Goal: Task Accomplishment & Management: Use online tool/utility

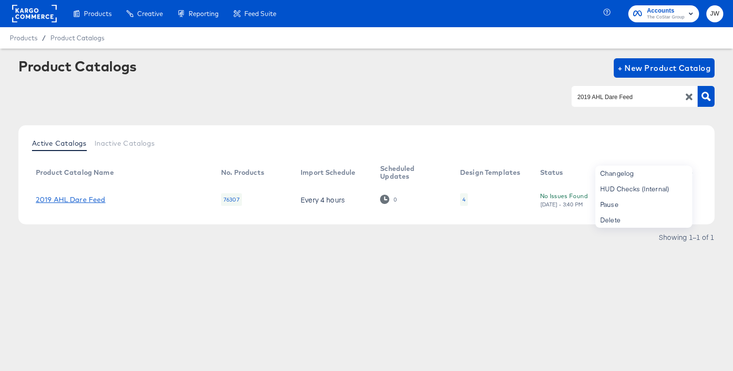
click at [74, 197] on link "2019 AHL Dare Feed" at bounding box center [71, 199] width 70 height 8
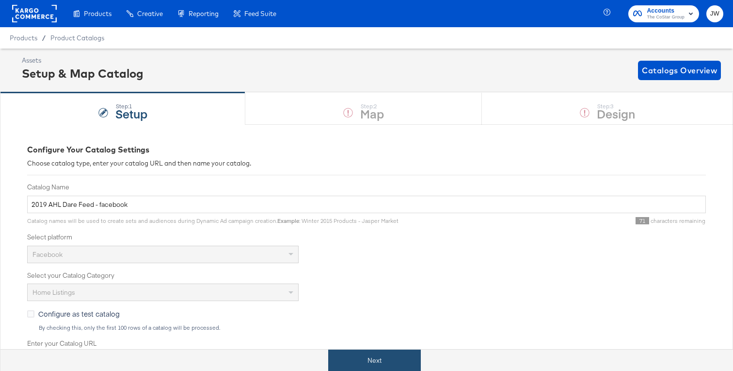
click at [365, 363] on button "Next" at bounding box center [374, 360] width 93 height 22
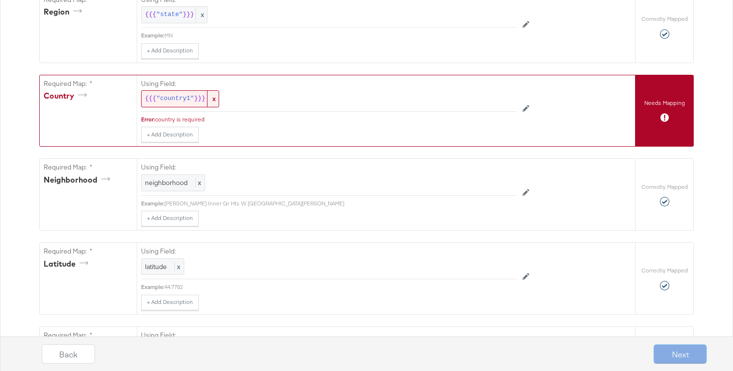
scroll to position [615, 0]
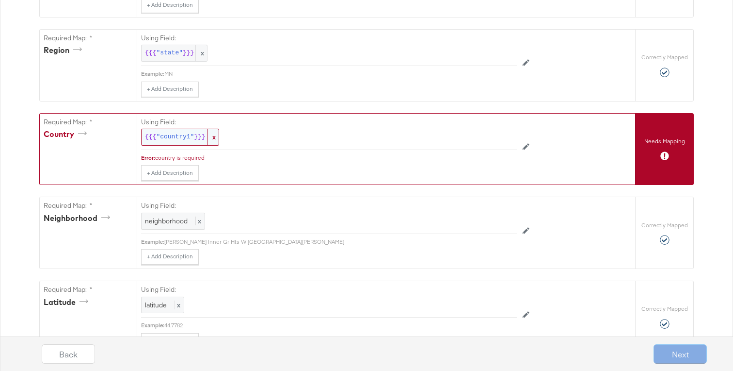
click at [178, 134] on span ""country1"" at bounding box center [175, 136] width 38 height 9
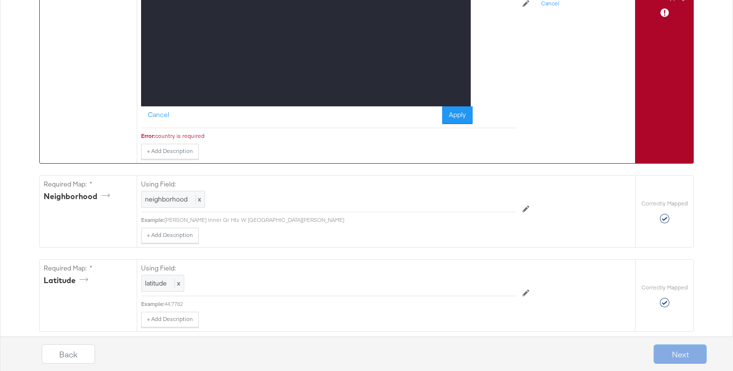
scroll to position [874, 0]
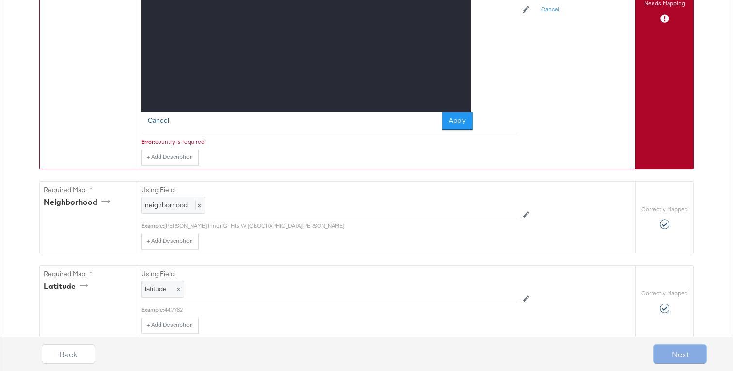
click at [162, 120] on button "Cancel" at bounding box center [158, 120] width 35 height 17
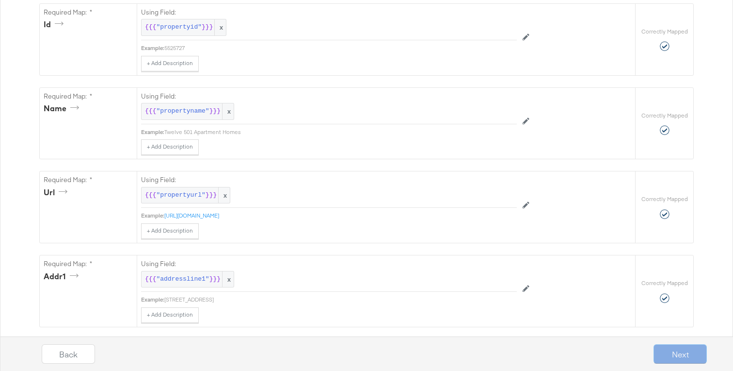
scroll to position [0, 0]
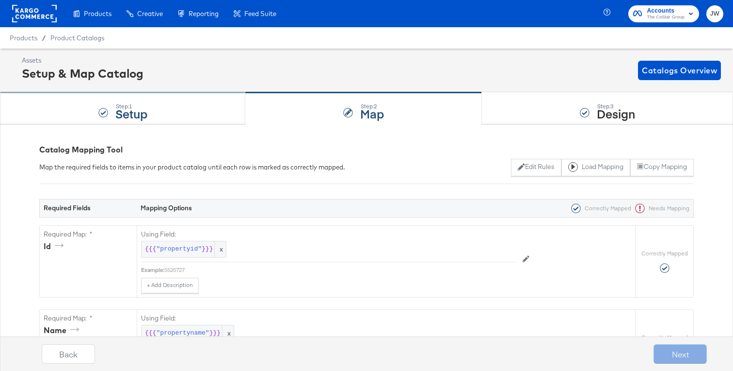
click at [192, 105] on div "Step: 1 Setup" at bounding box center [122, 109] width 245 height 32
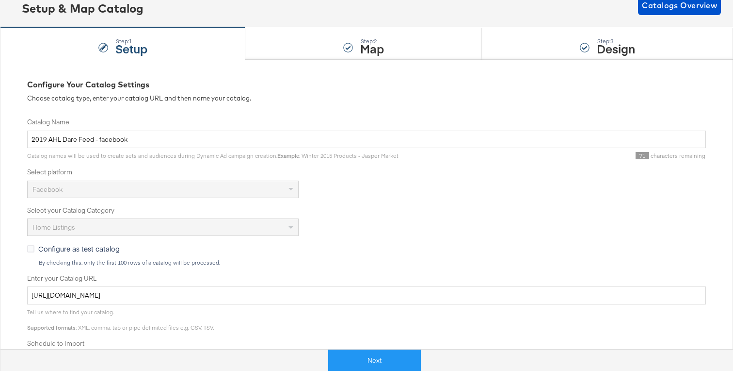
scroll to position [48, 0]
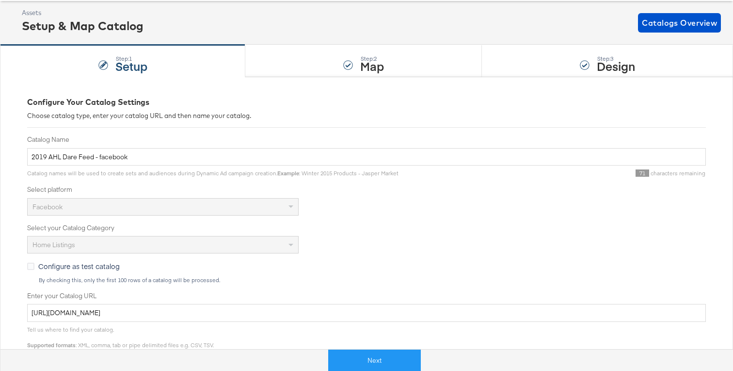
click at [299, 56] on div "Step: 2 Map" at bounding box center [363, 61] width 237 height 32
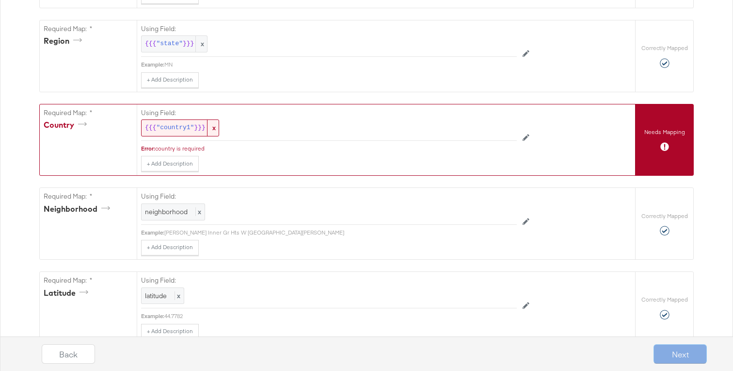
scroll to position [623, 0]
click at [185, 135] on div "{{{ "country1" }}} x" at bounding box center [180, 129] width 78 height 17
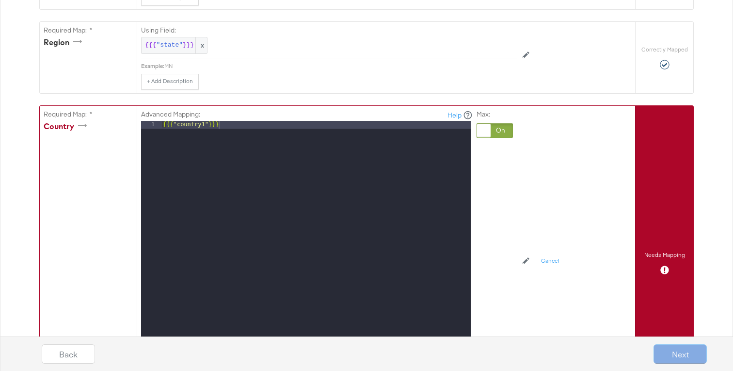
click at [506, 133] on div at bounding box center [495, 130] width 36 height 15
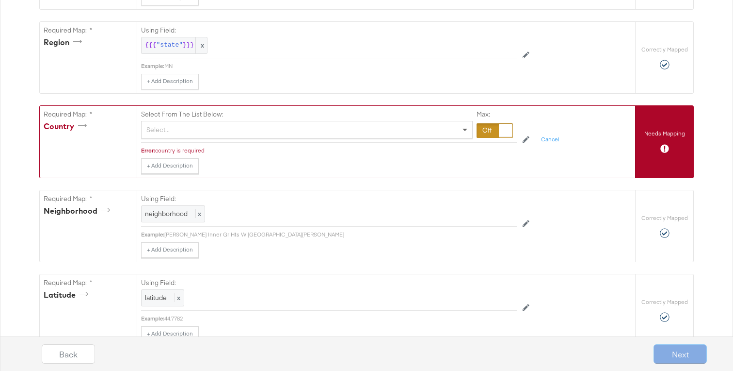
click at [467, 133] on span at bounding box center [466, 129] width 12 height 16
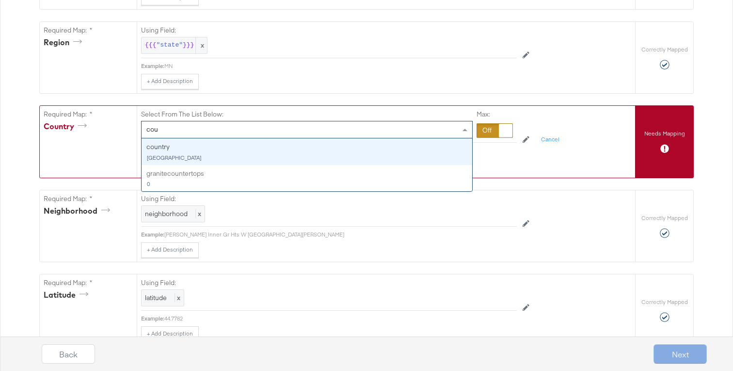
type input "coun"
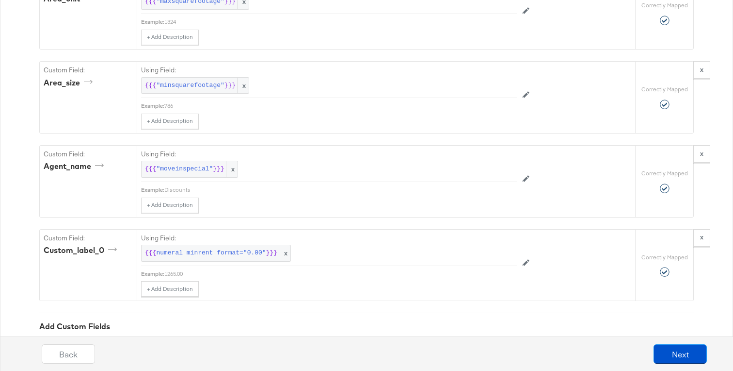
scroll to position [2462, 0]
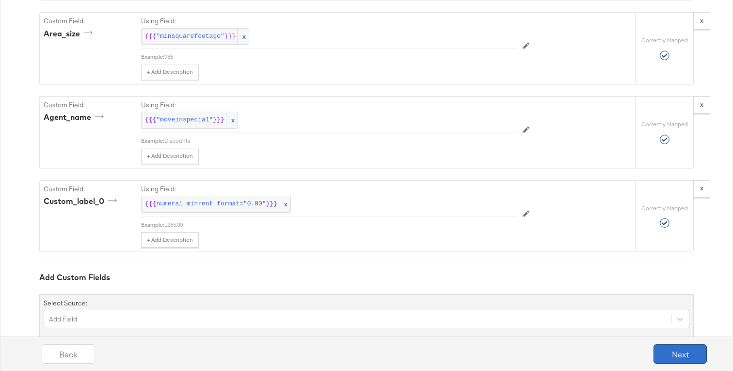
click at [676, 354] on button "Next" at bounding box center [680, 353] width 53 height 19
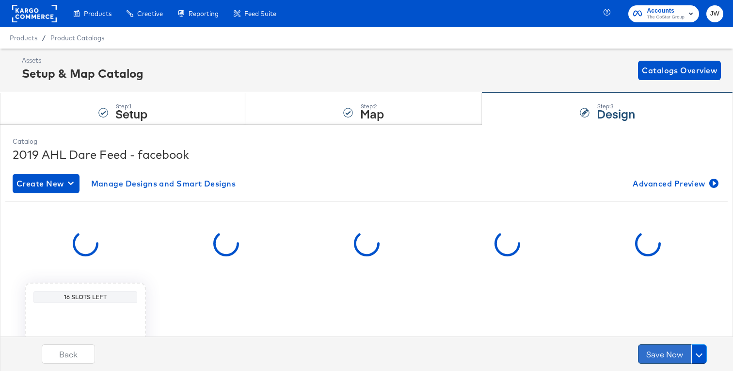
click at [656, 354] on button "Save Now" at bounding box center [664, 353] width 53 height 19
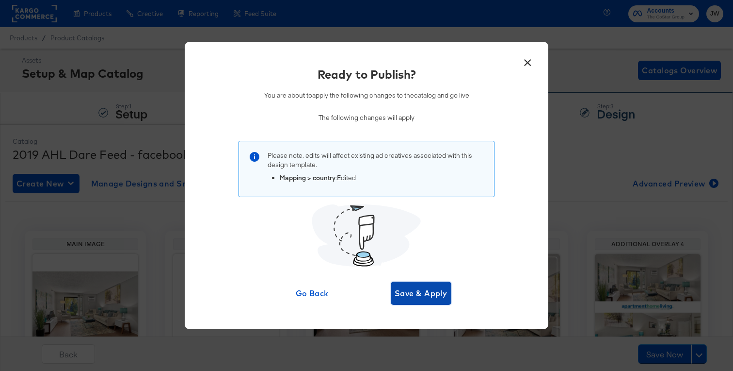
click at [432, 285] on button "Save & Apply" at bounding box center [421, 292] width 61 height 23
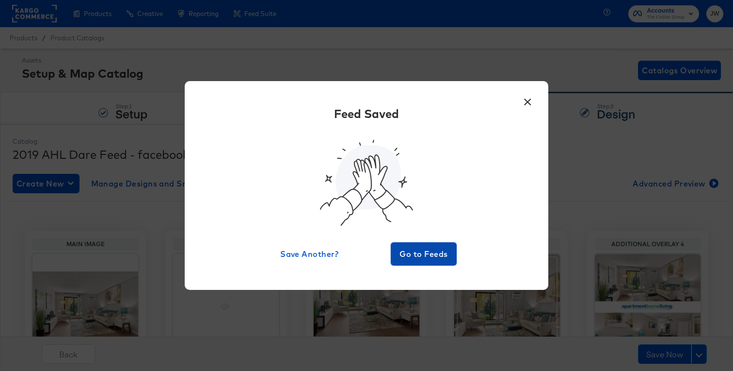
click at [418, 258] on span "Go to Feeds" at bounding box center [424, 254] width 58 height 14
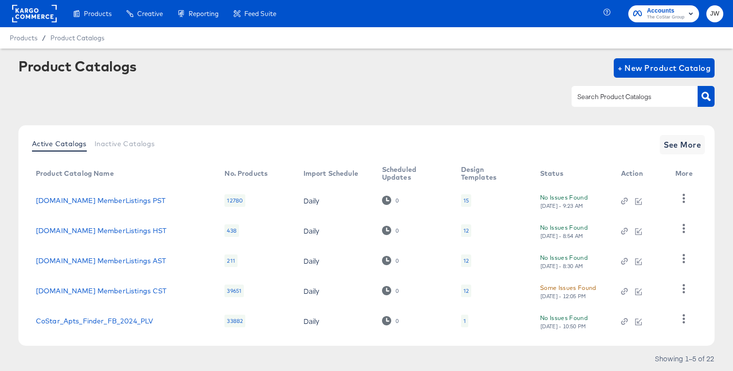
click at [605, 93] on input "text" at bounding box center [627, 96] width 103 height 11
paste input "2019 AHL Dare Feed"
type input "2019 AHL Dare Feed"
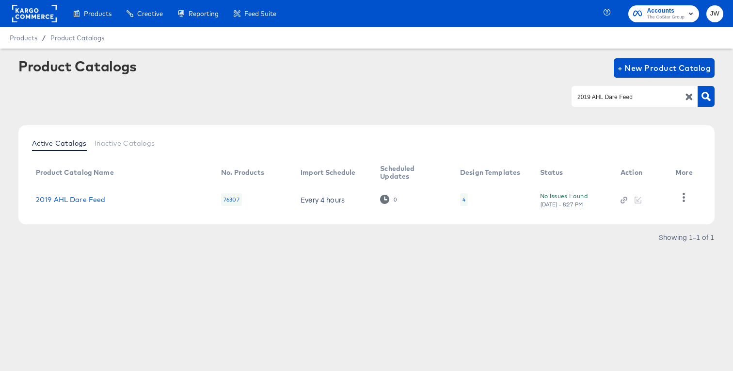
click at [675, 196] on td at bounding box center [686, 199] width 37 height 30
click at [681, 197] on icon "button" at bounding box center [684, 197] width 9 height 9
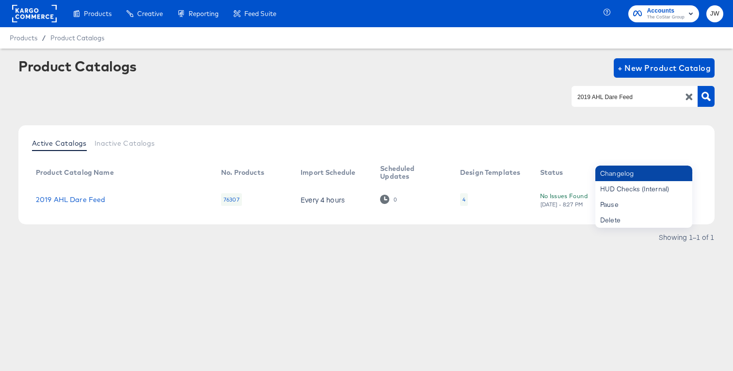
click at [658, 177] on div "Changelog" at bounding box center [644, 173] width 97 height 16
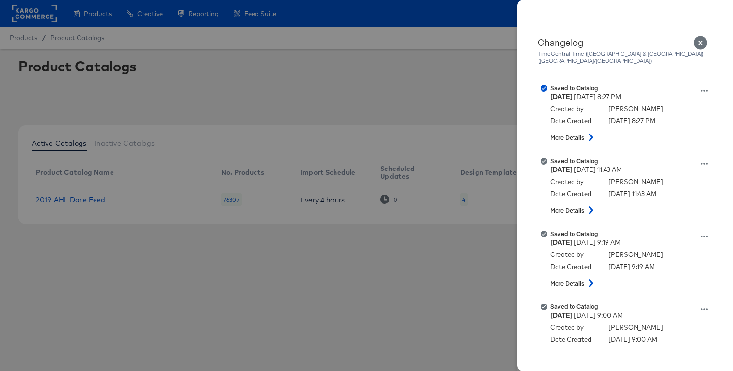
click at [327, 289] on div at bounding box center [366, 185] width 733 height 371
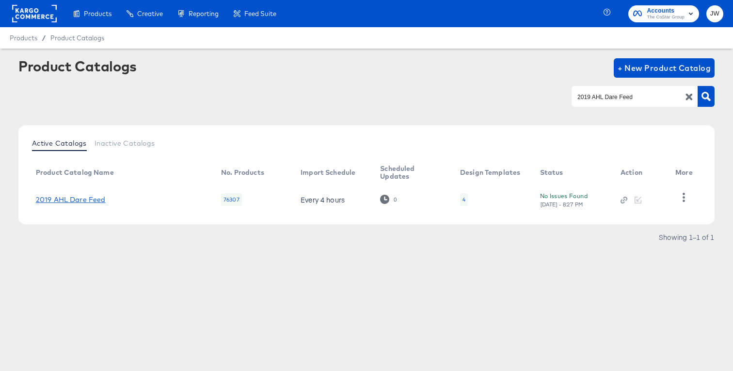
click at [93, 200] on link "2019 AHL Dare Feed" at bounding box center [71, 199] width 70 height 8
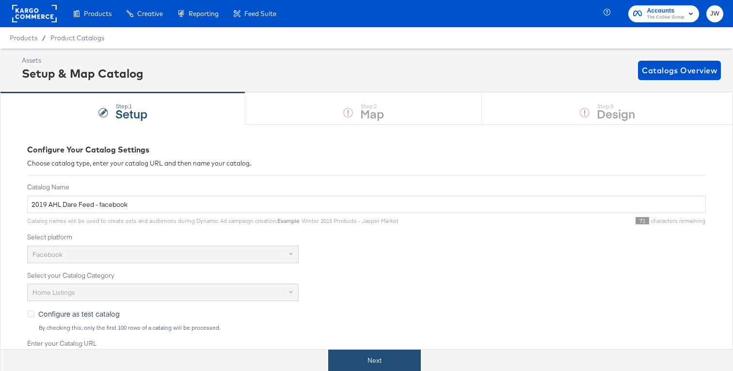
click at [375, 355] on button "Next" at bounding box center [374, 360] width 93 height 22
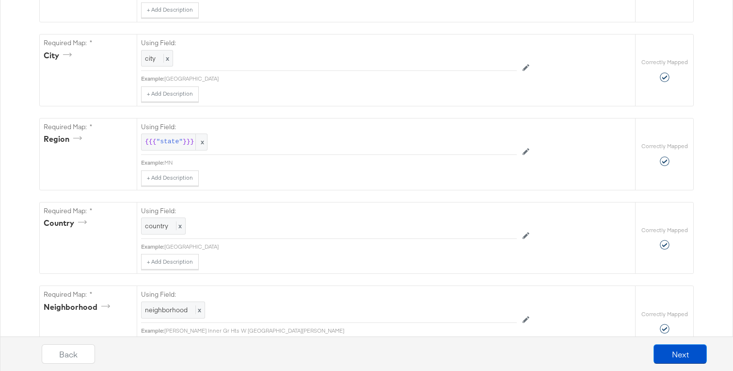
scroll to position [519, 0]
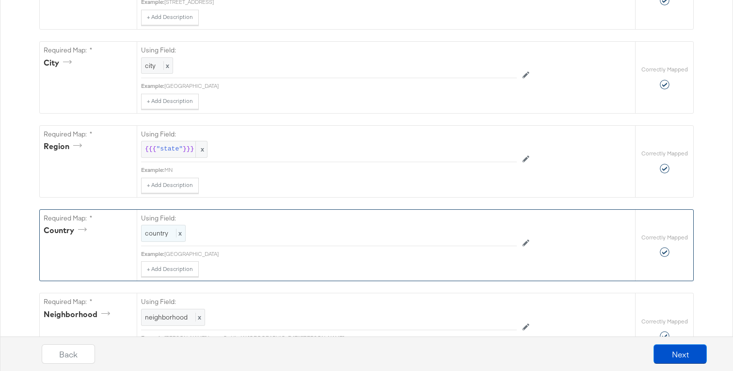
click at [165, 227] on div "country x" at bounding box center [163, 233] width 45 height 17
click at [194, 227] on div "country" at bounding box center [307, 233] width 331 height 16
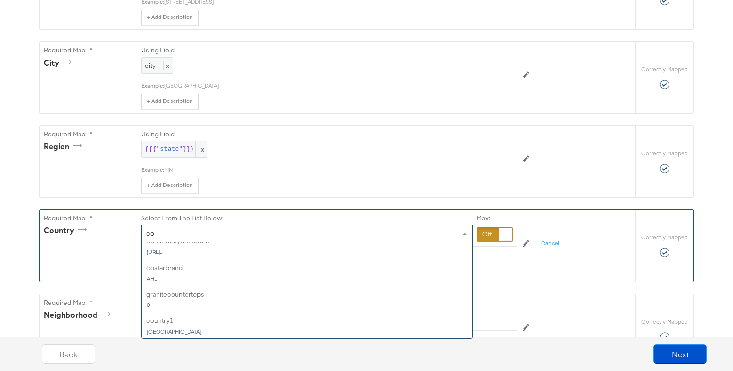
scroll to position [0, 0]
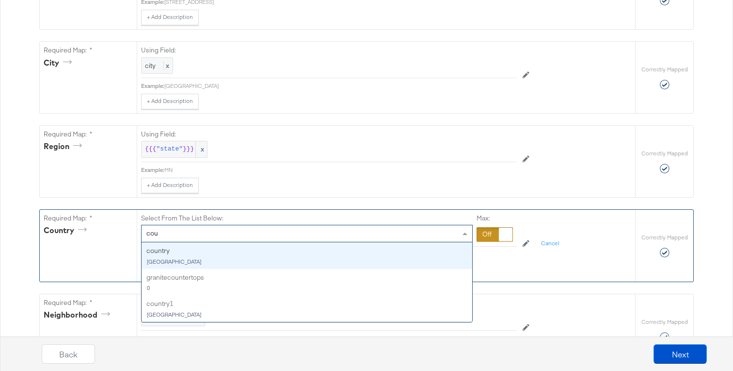
type input "coun"
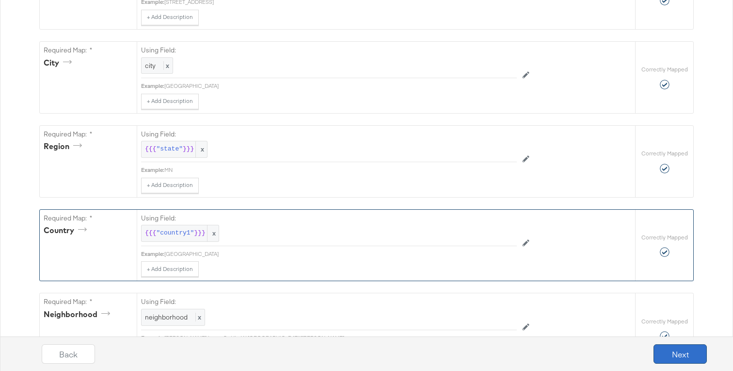
click at [673, 351] on button "Next" at bounding box center [680, 353] width 53 height 19
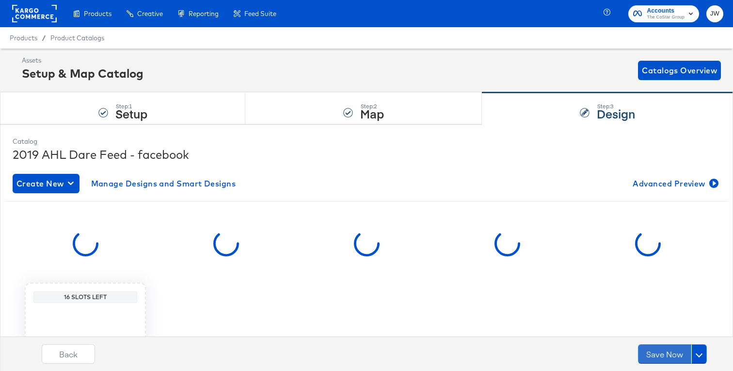
click at [673, 351] on button "Save Now" at bounding box center [664, 353] width 53 height 19
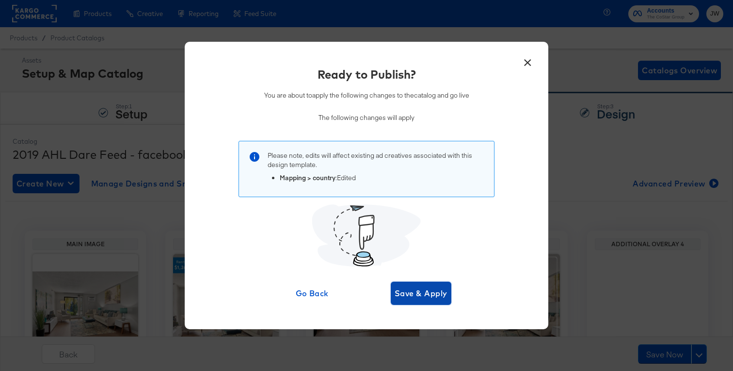
click at [410, 285] on button "Save & Apply" at bounding box center [421, 292] width 61 height 23
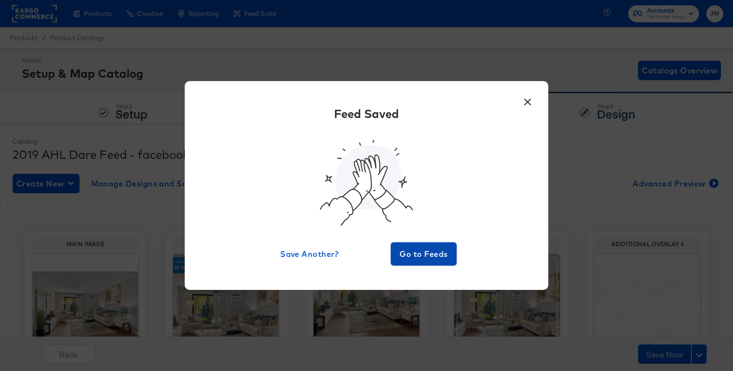
click at [424, 256] on span "Go to Feeds" at bounding box center [424, 254] width 58 height 14
